Goal: Check status: Check status

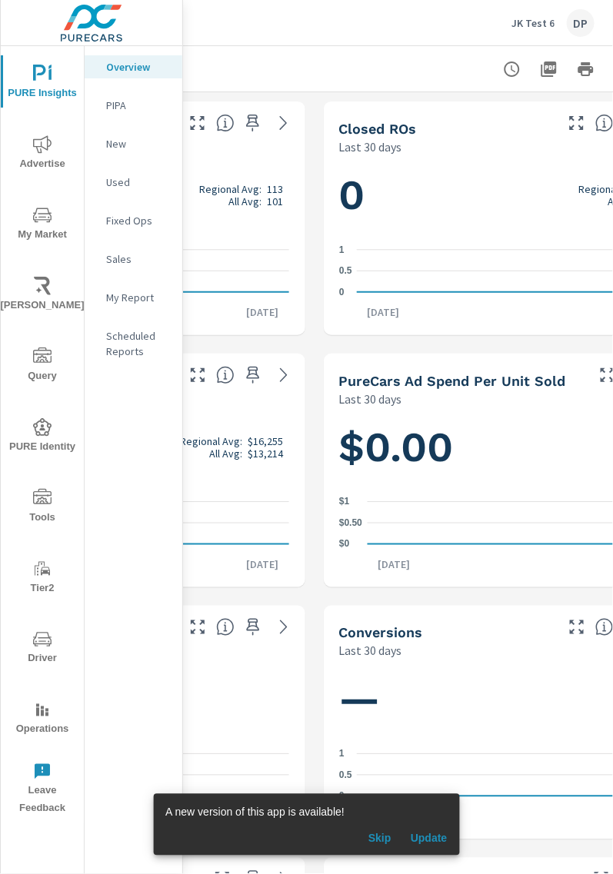
scroll to position [0, 602]
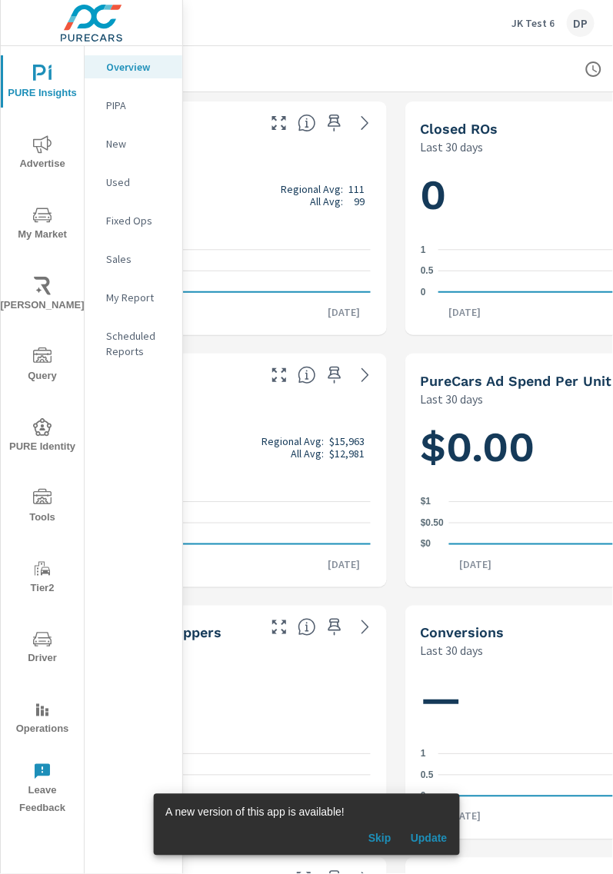
scroll to position [0, 721]
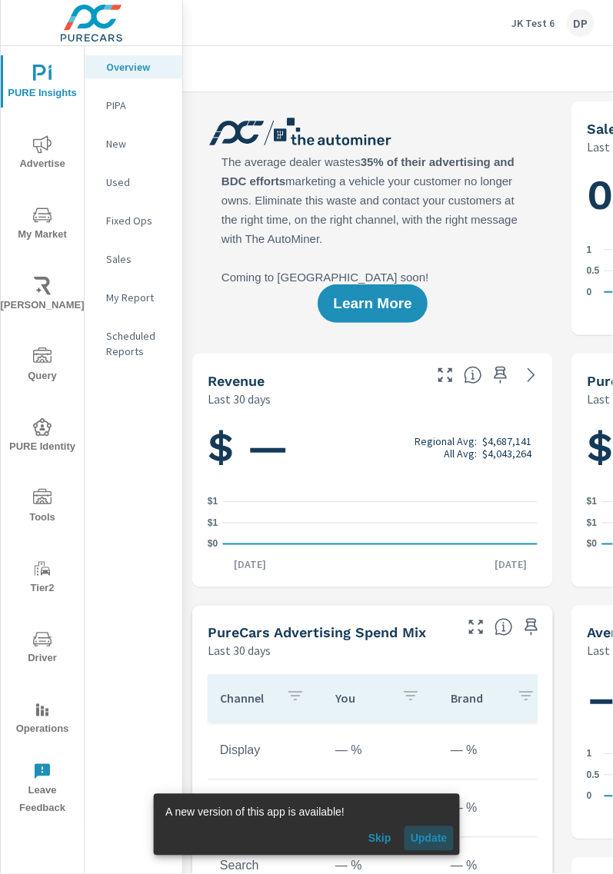
click at [427, 830] on button "Update" at bounding box center [428, 838] width 49 height 25
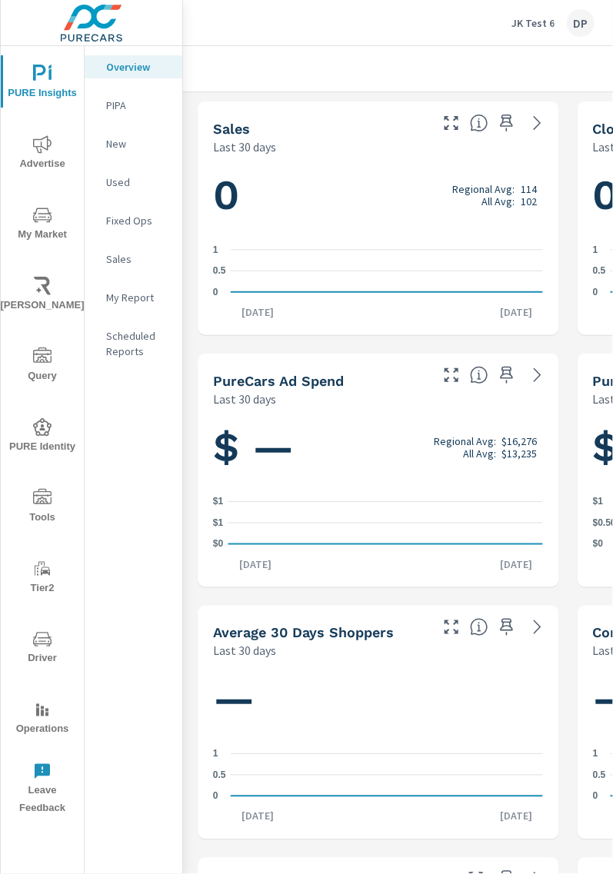
scroll to position [0, 365]
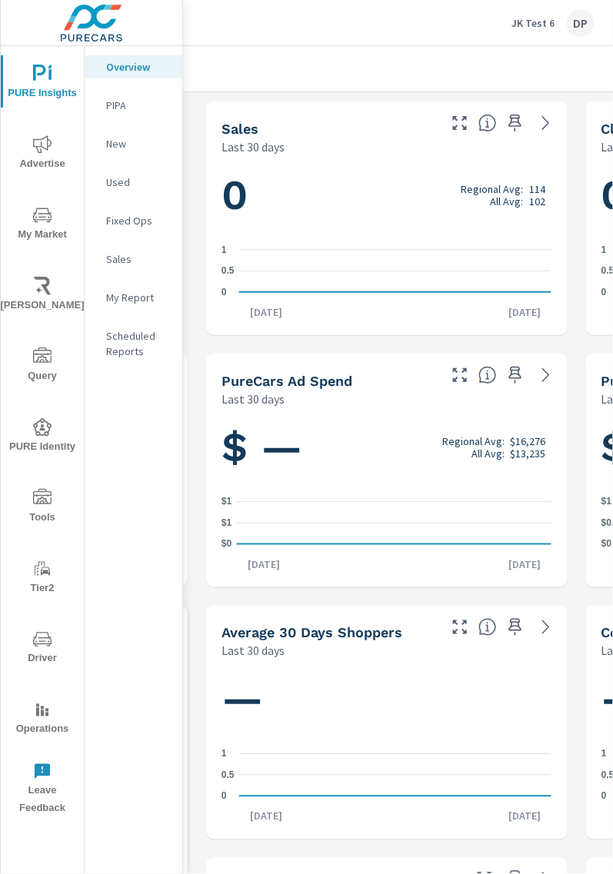
click at [133, 662] on div "Overview PIPA New Used Fixed Ops Sales My Report Scheduled Reports" at bounding box center [134, 460] width 98 height 828
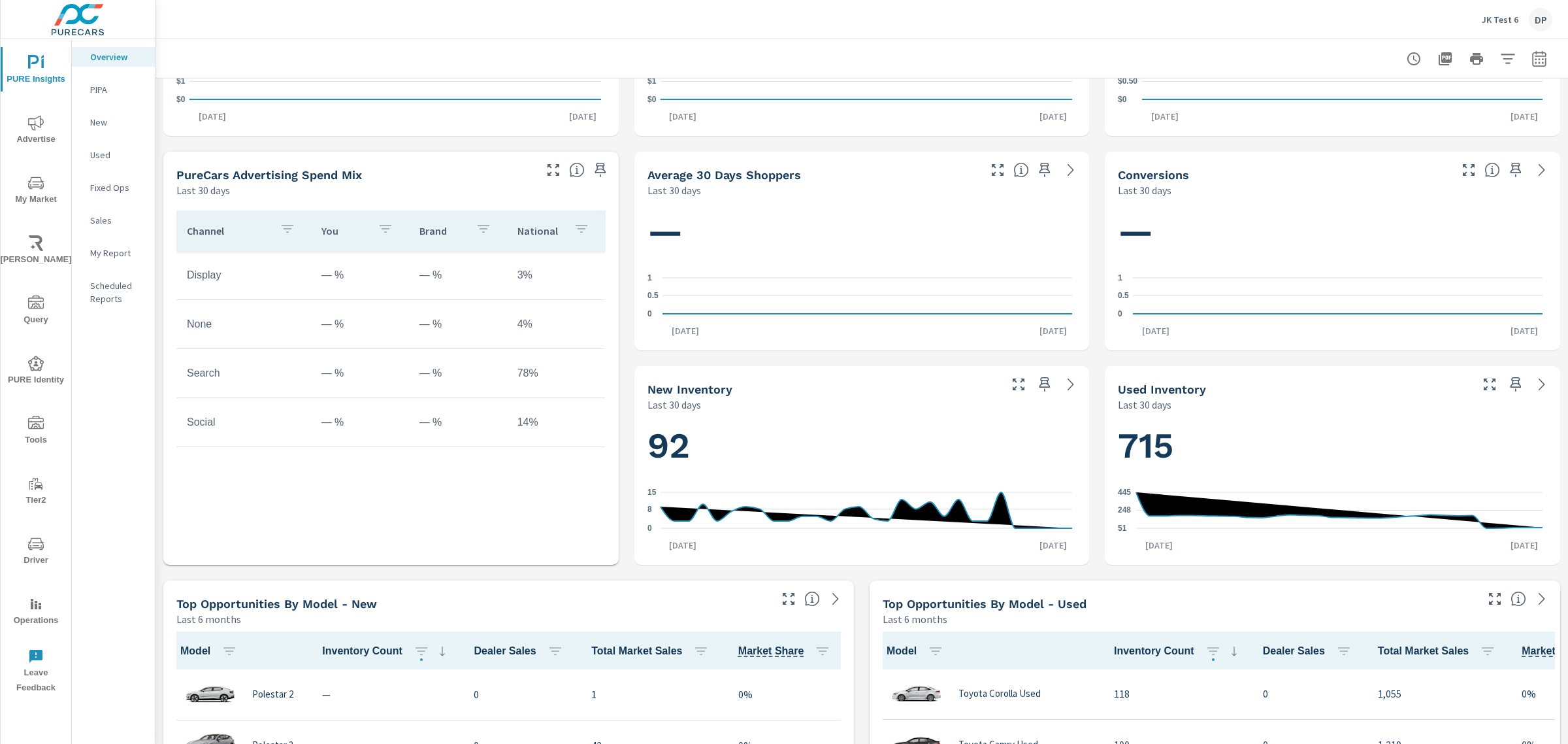
scroll to position [366, 0]
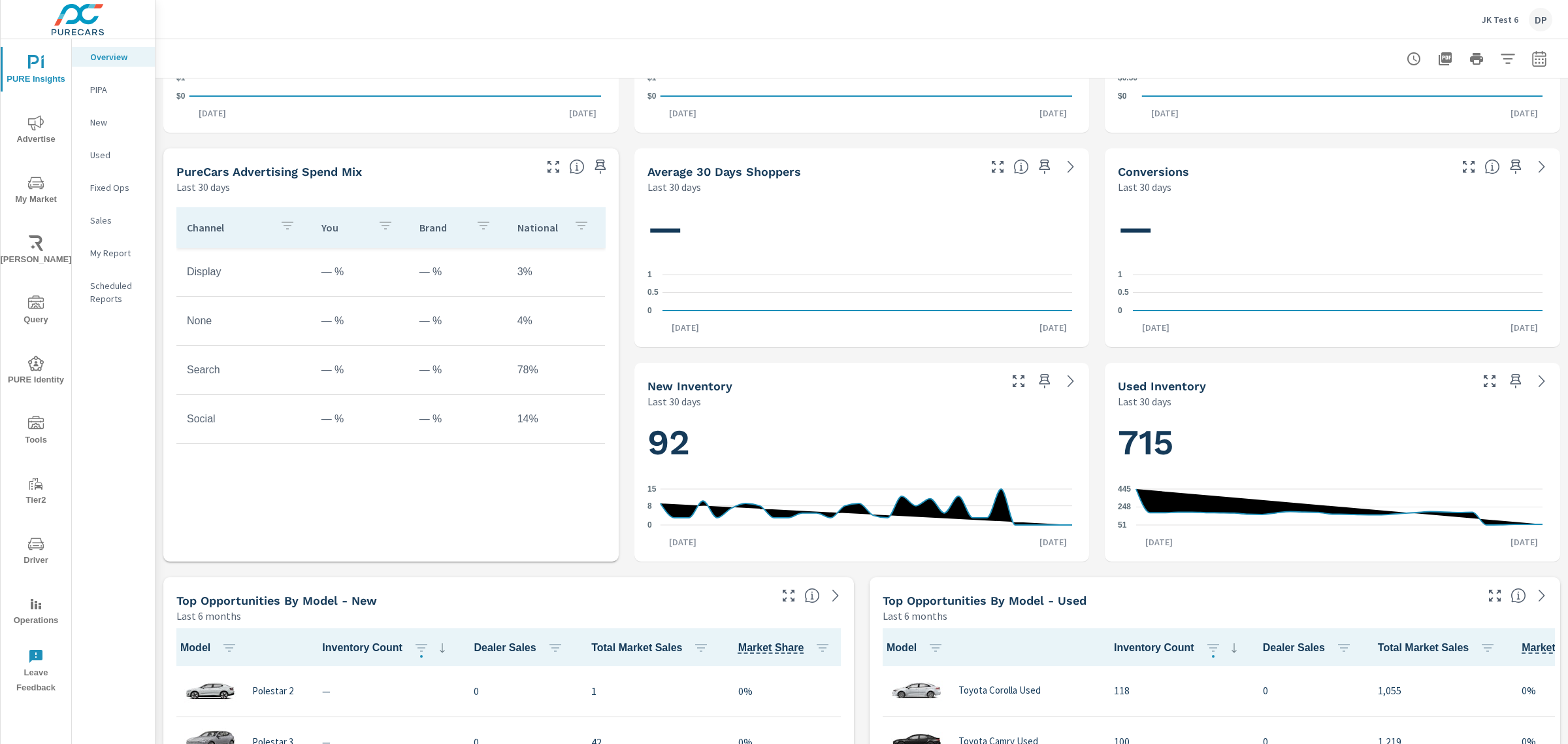
click at [102, 62] on p "Overview" at bounding box center [117, 56] width 54 height 13
click at [80, 21] on img at bounding box center [78, 20] width 127 height 53
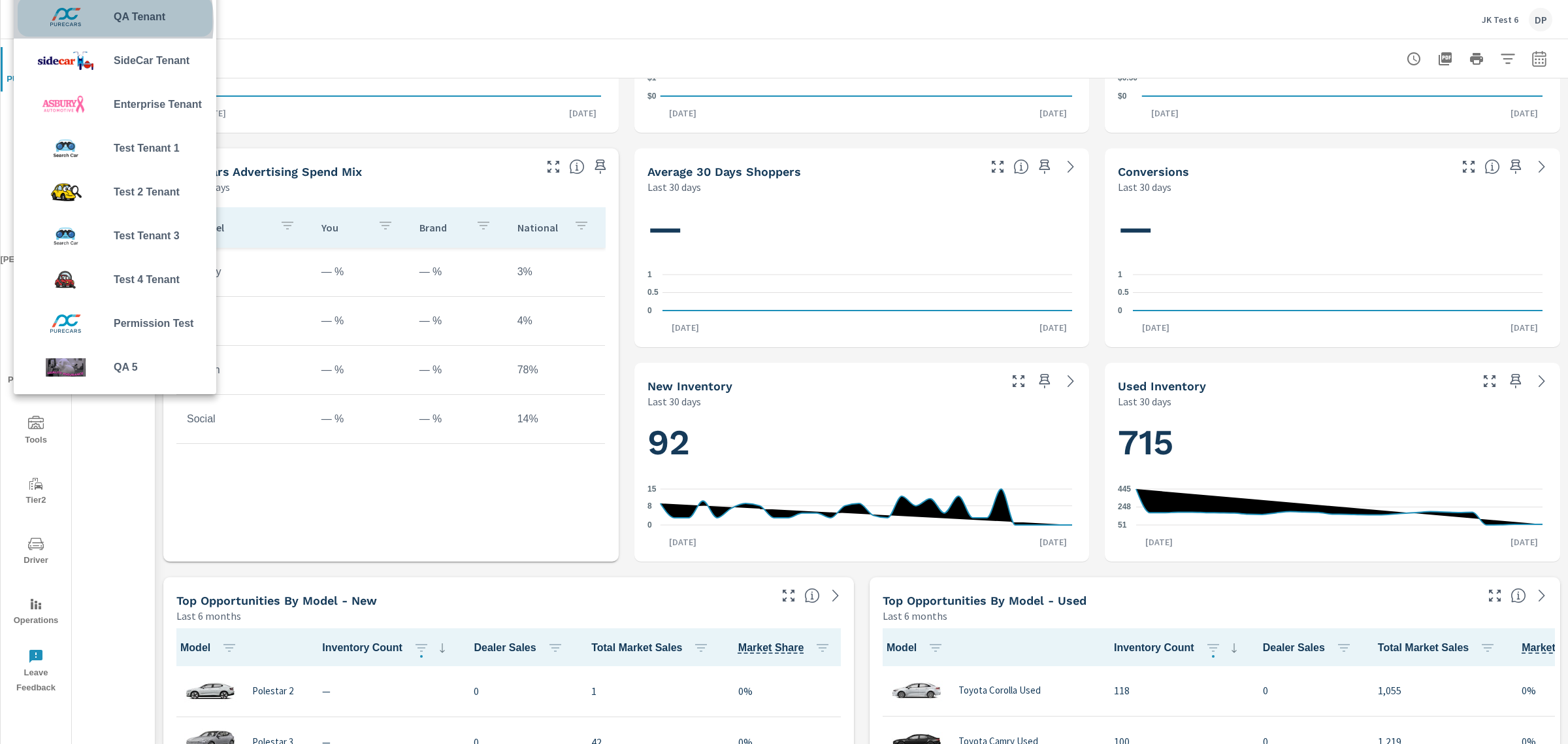
click at [72, 21] on img at bounding box center [65, 17] width 96 height 39
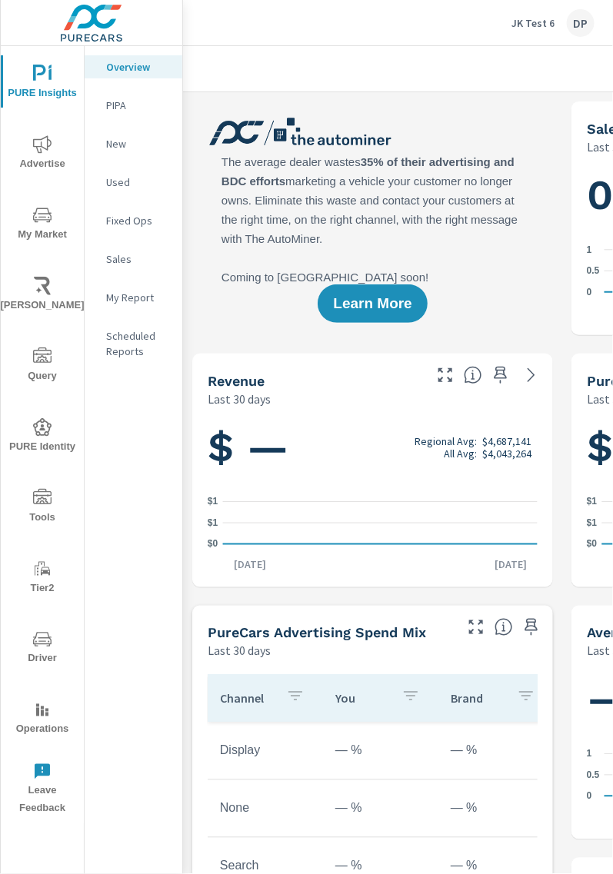
scroll to position [1, 0]
